Goal: Task Accomplishment & Management: Complete application form

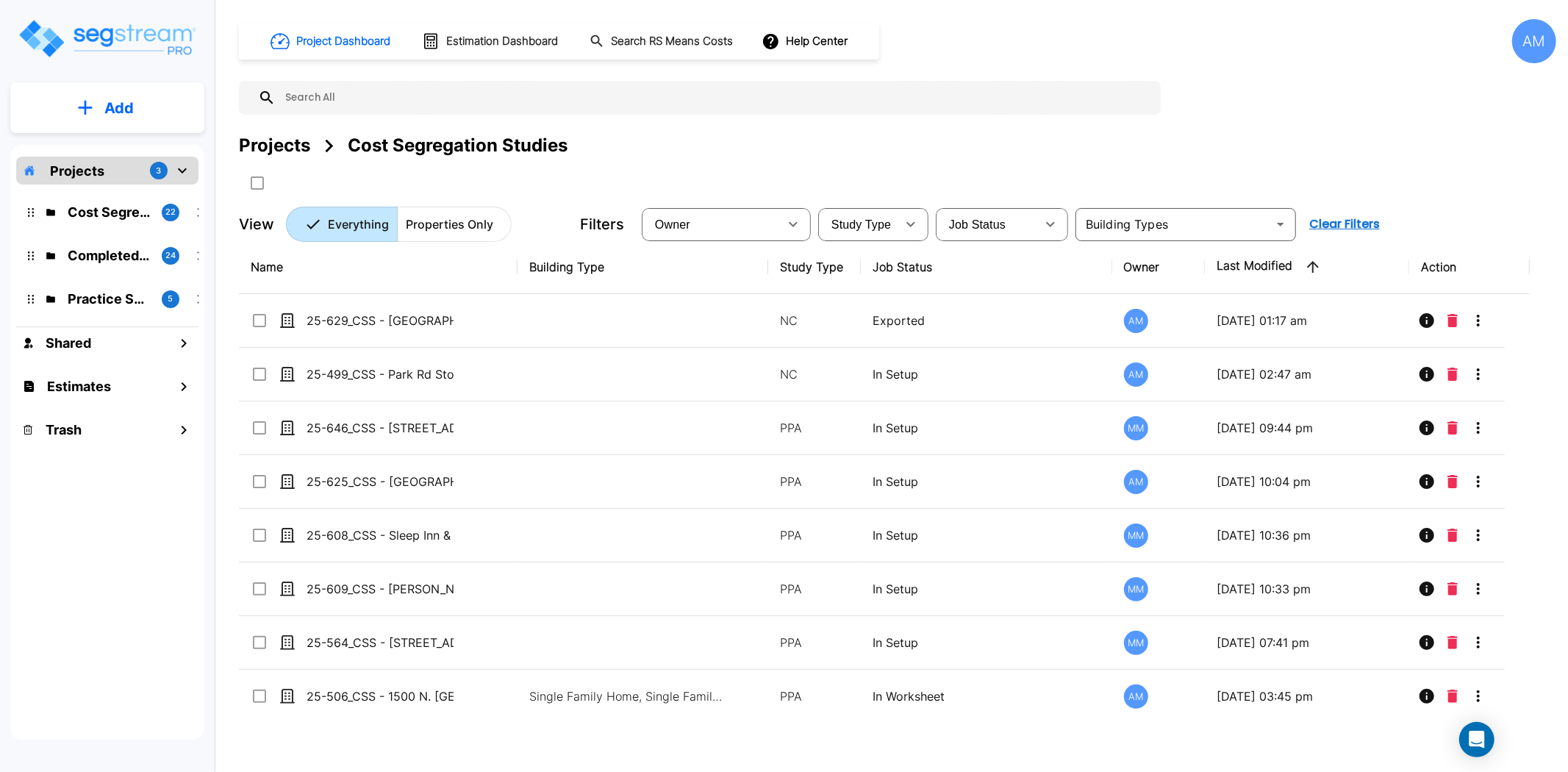
click at [142, 105] on button "Add" at bounding box center [107, 108] width 194 height 43
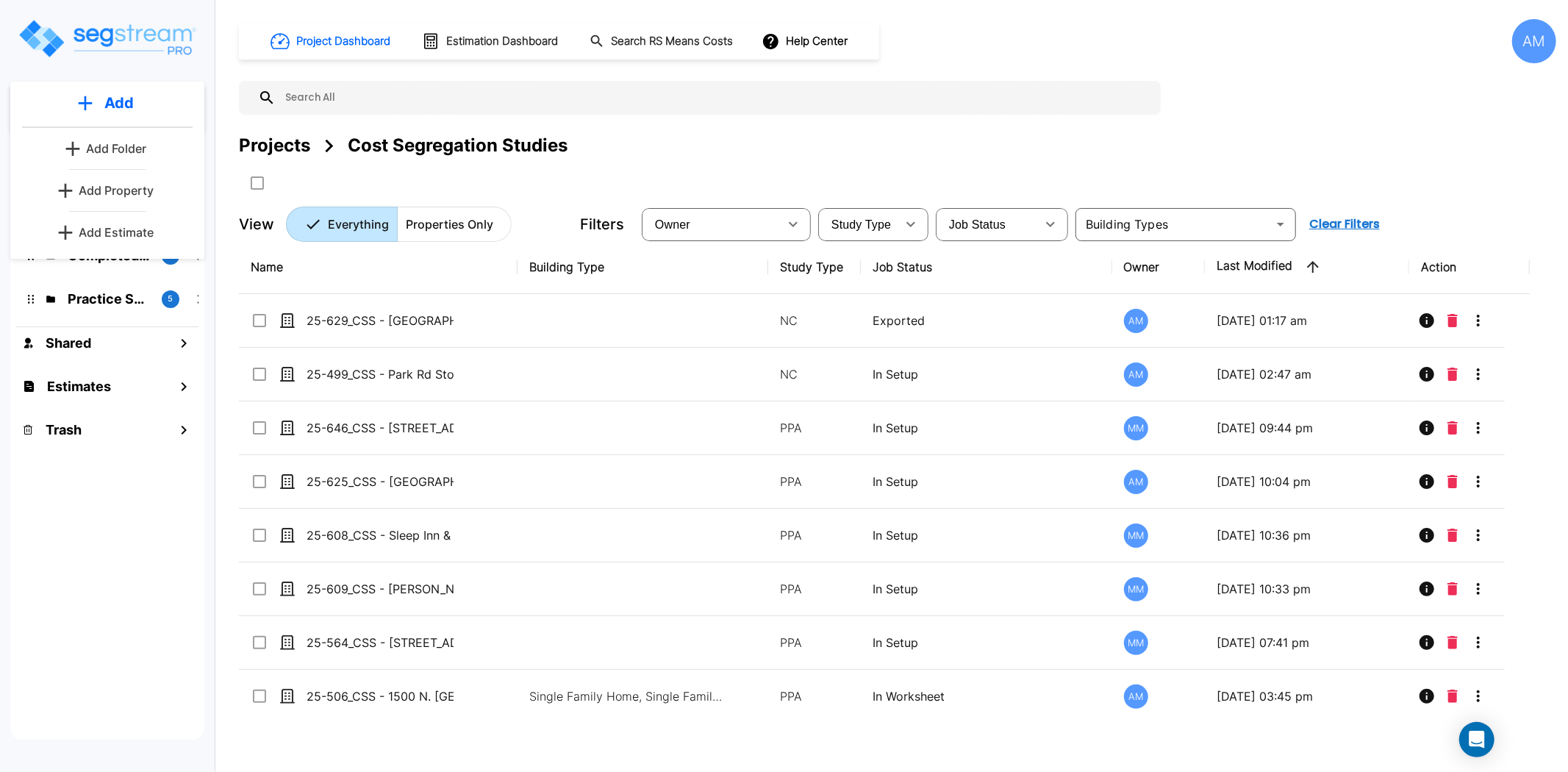
click at [123, 196] on p "Add Property" at bounding box center [115, 190] width 75 height 18
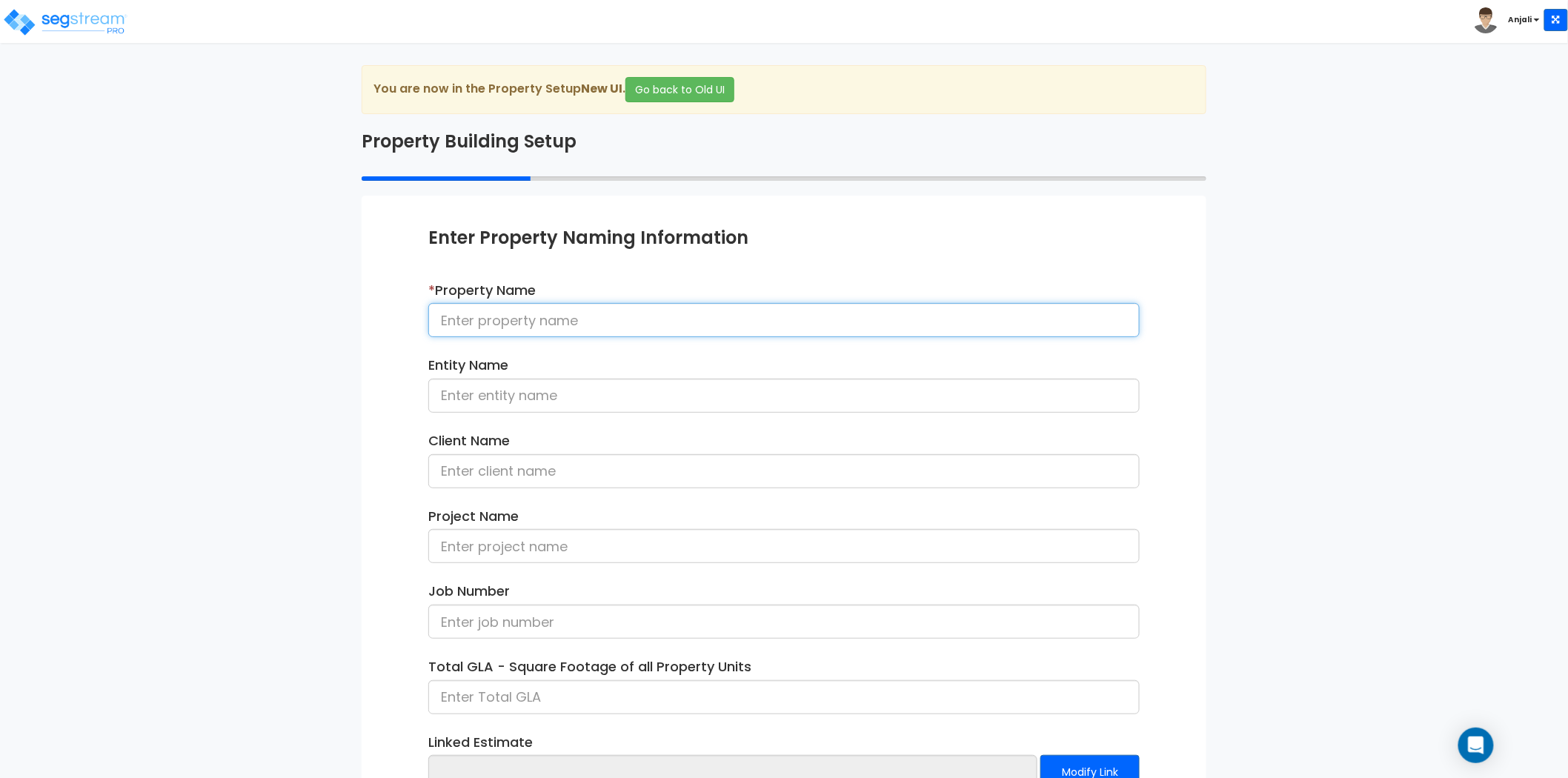
click at [741, 314] on input at bounding box center [784, 320] width 711 height 34
paste input "25-652_CSS - Metro 526 Dunellen, NJ - VisionStream - Andy Jain"
drag, startPoint x: 914, startPoint y: 326, endPoint x: 814, endPoint y: 320, distance: 100.2
click at [814, 320] on input "25-652_CSS - Metro 526 Dunellen, NJ - VisionStream - Andy Jain" at bounding box center [784, 320] width 711 height 34
type input "25-652_CSS - Metro 526 Dunellen, NJ - VisionStream - Andy Jain"
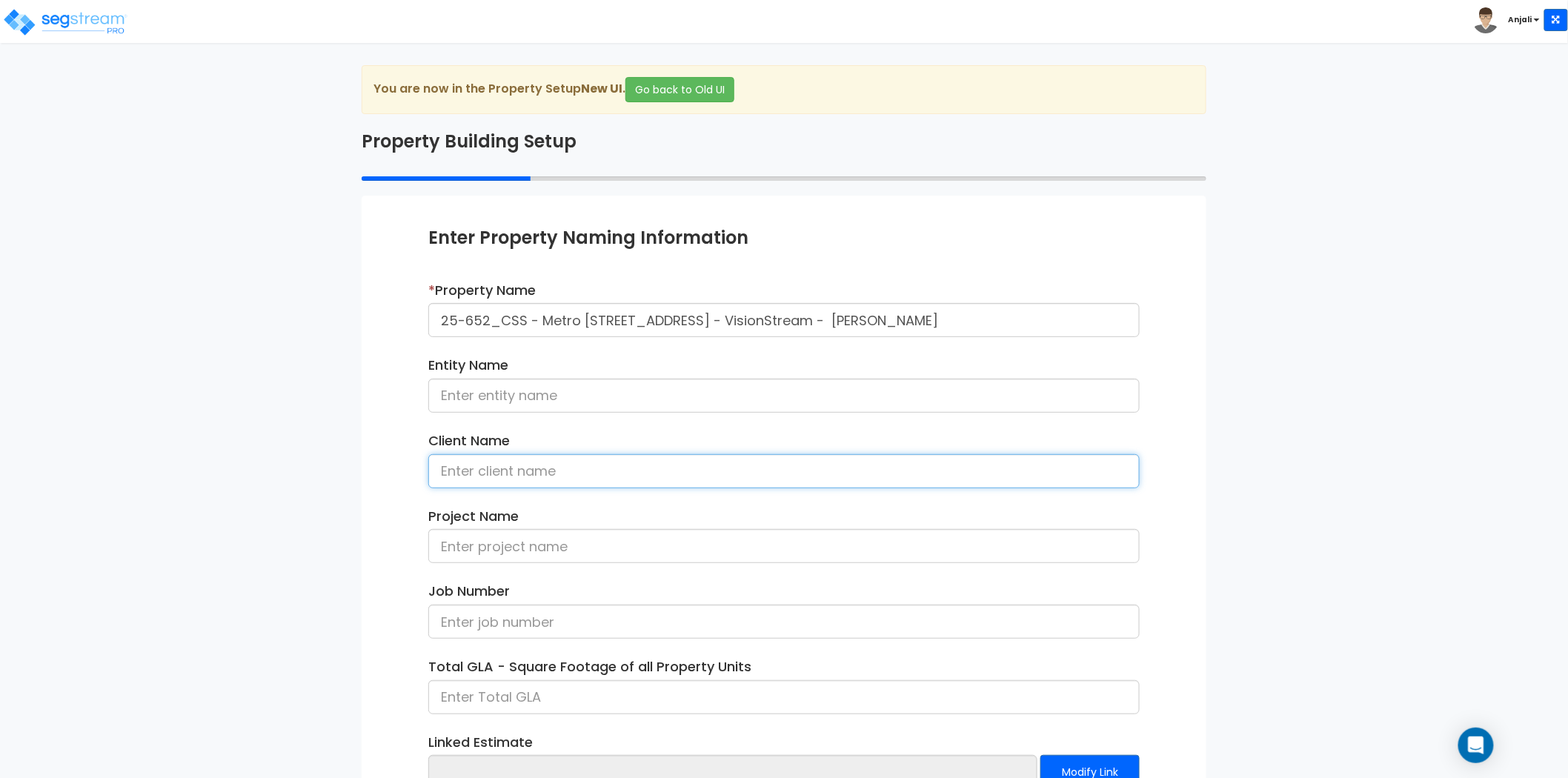
click at [632, 475] on input at bounding box center [784, 471] width 711 height 34
paste input "Andy Jain"
type input "Andy Jain"
drag, startPoint x: 523, startPoint y: 319, endPoint x: 440, endPoint y: 325, distance: 83.2
click at [440, 325] on input "25-652_CSS - Metro 526 Dunellen, NJ - VisionStream - Andy Jain" at bounding box center [784, 320] width 711 height 34
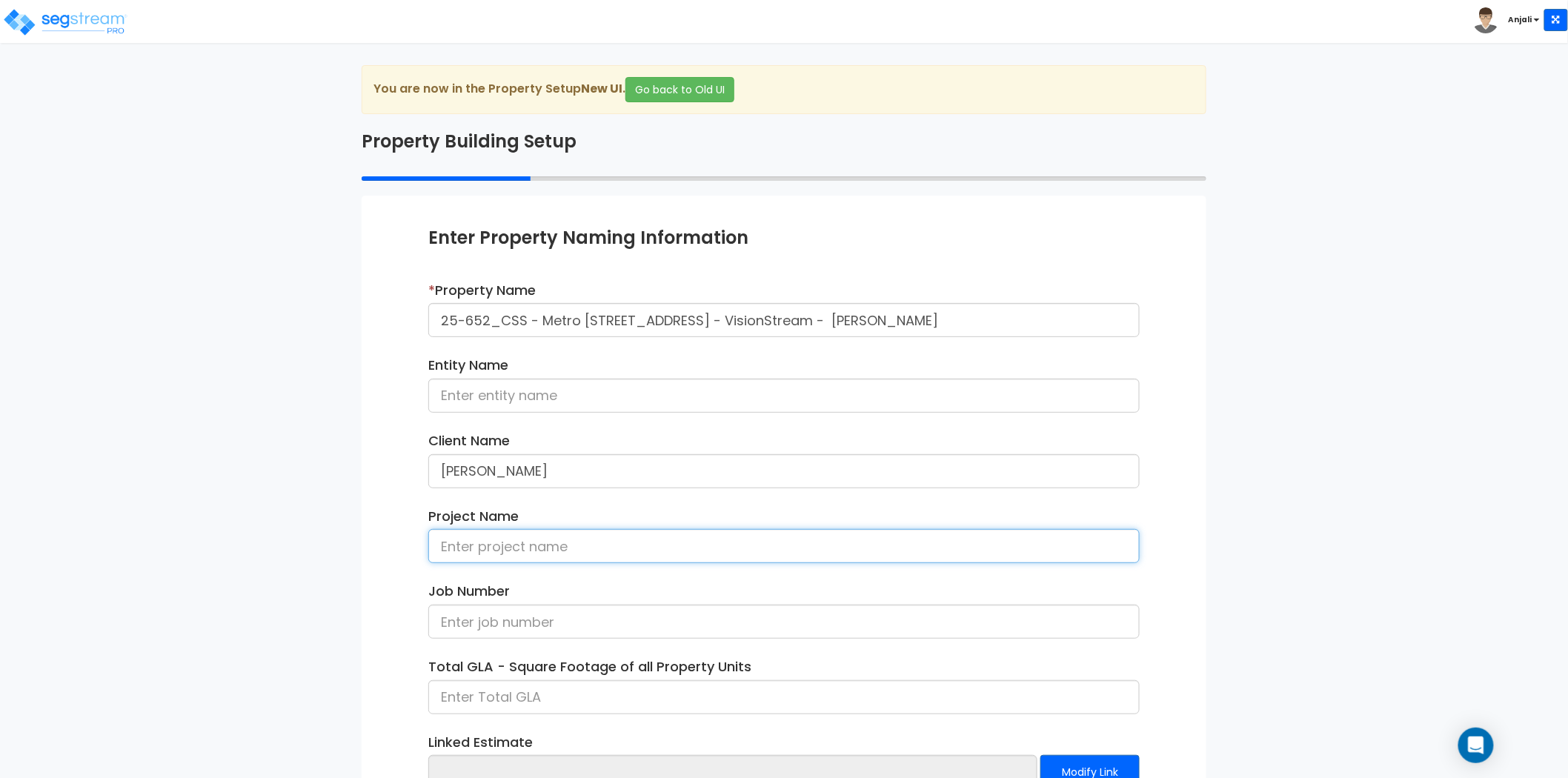
click at [539, 543] on input at bounding box center [784, 546] width 711 height 34
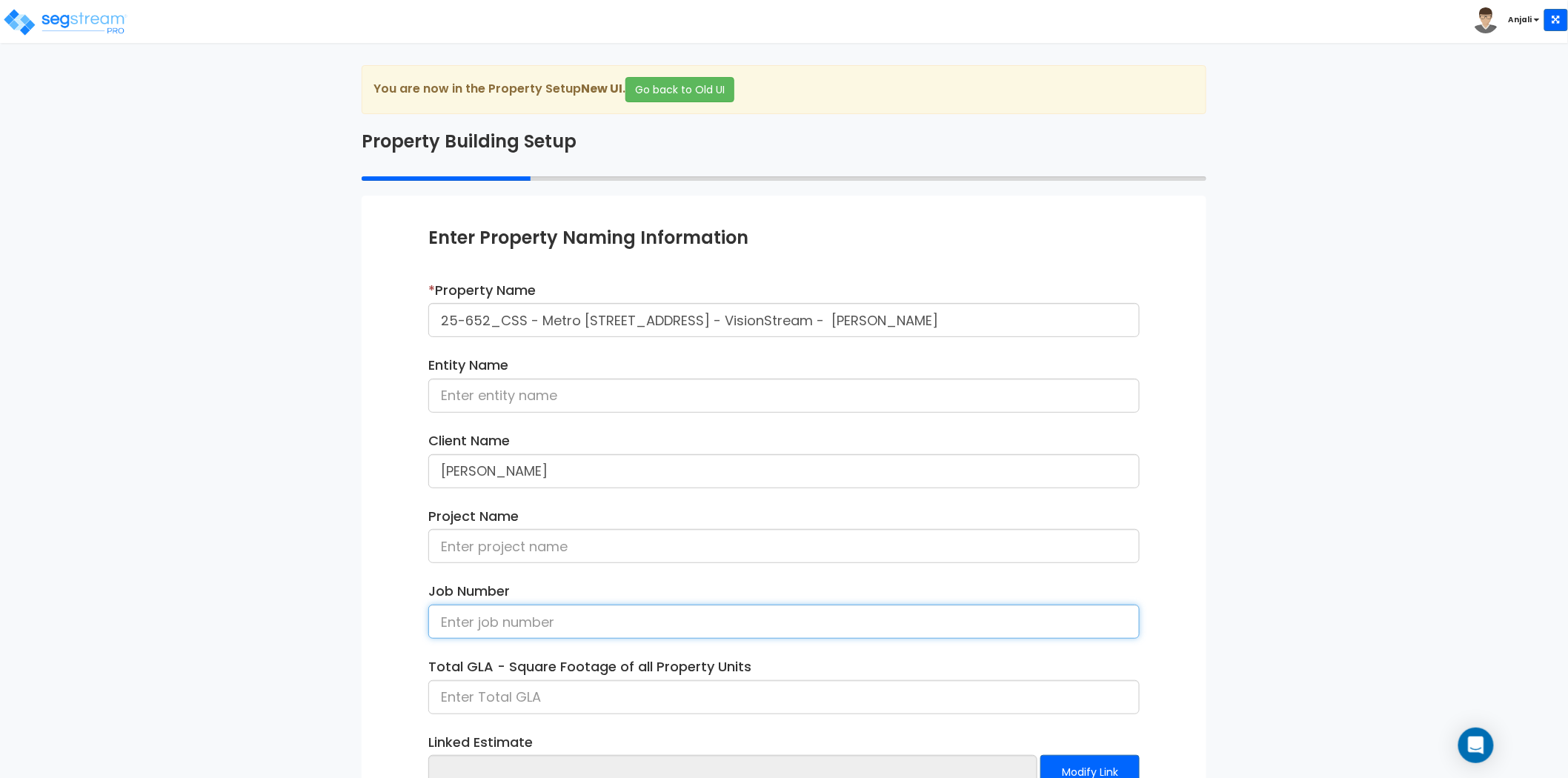
click at [498, 624] on input at bounding box center [784, 621] width 711 height 34
paste input "25-652_CSS"
type input "25-652_CSS"
